Goal: Find contact information: Find contact information

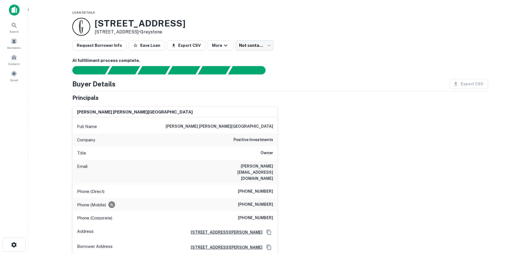
click at [238, 185] on div "Phone (Direct) [PHONE_NUMBER]" at bounding box center [175, 191] width 205 height 13
drag, startPoint x: 239, startPoint y: 193, endPoint x: 271, endPoint y: 193, distance: 32.4
click at [271, 201] on h6 "[PHONE_NUMBER]" at bounding box center [255, 204] width 35 height 7
copy h6 "[PHONE_NUMBER]"
click at [345, 164] on div "[PERSON_NAME] [PERSON_NAME] Full Name [PERSON_NAME] [PERSON_NAME] Company posit…" at bounding box center [278, 221] width 420 height 239
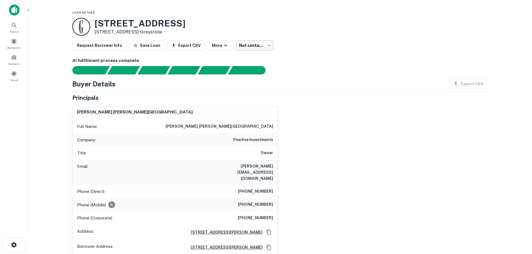
click at [247, 45] on body "Search Borrowers Contacts Saved Loan Details [STREET_ADDRESS] [STREET_ADDRESS] …" at bounding box center [266, 127] width 532 height 254
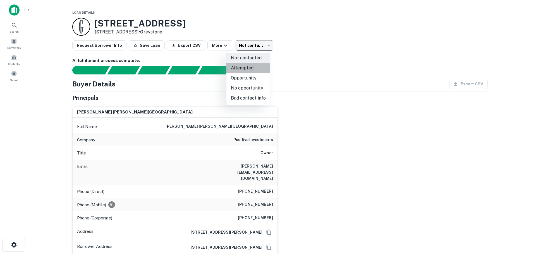
click at [239, 69] on li "Attempted" at bounding box center [248, 68] width 44 height 10
type input "*********"
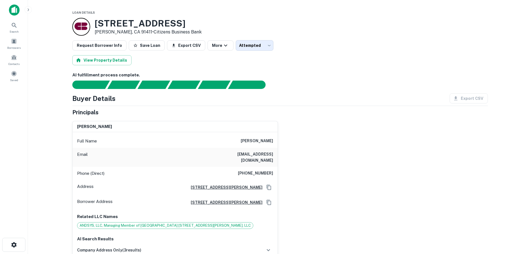
drag, startPoint x: 309, startPoint y: 130, endPoint x: 303, endPoint y: 177, distance: 48.2
click at [303, 177] on div "ari baer Full Name ari baer Email alex10bday@gmail.com Phone (Direct) (818) 212…" at bounding box center [278, 207] width 420 height 180
drag, startPoint x: 245, startPoint y: 166, endPoint x: 280, endPoint y: 167, distance: 35.4
click at [280, 167] on div "ari baer Full Name ari baer Email alex10bday@gmail.com Phone (Direct) (818) 212…" at bounding box center [278, 207] width 420 height 180
copy h6 "(818) 212-9870"
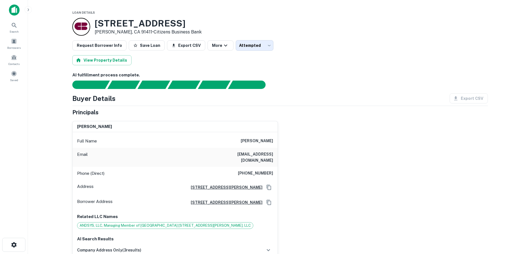
click at [353, 161] on div "ari baer Full Name ari baer Email alex10bday@gmail.com Phone (Direct) (818) 212…" at bounding box center [278, 207] width 420 height 180
